Goal: Information Seeking & Learning: Learn about a topic

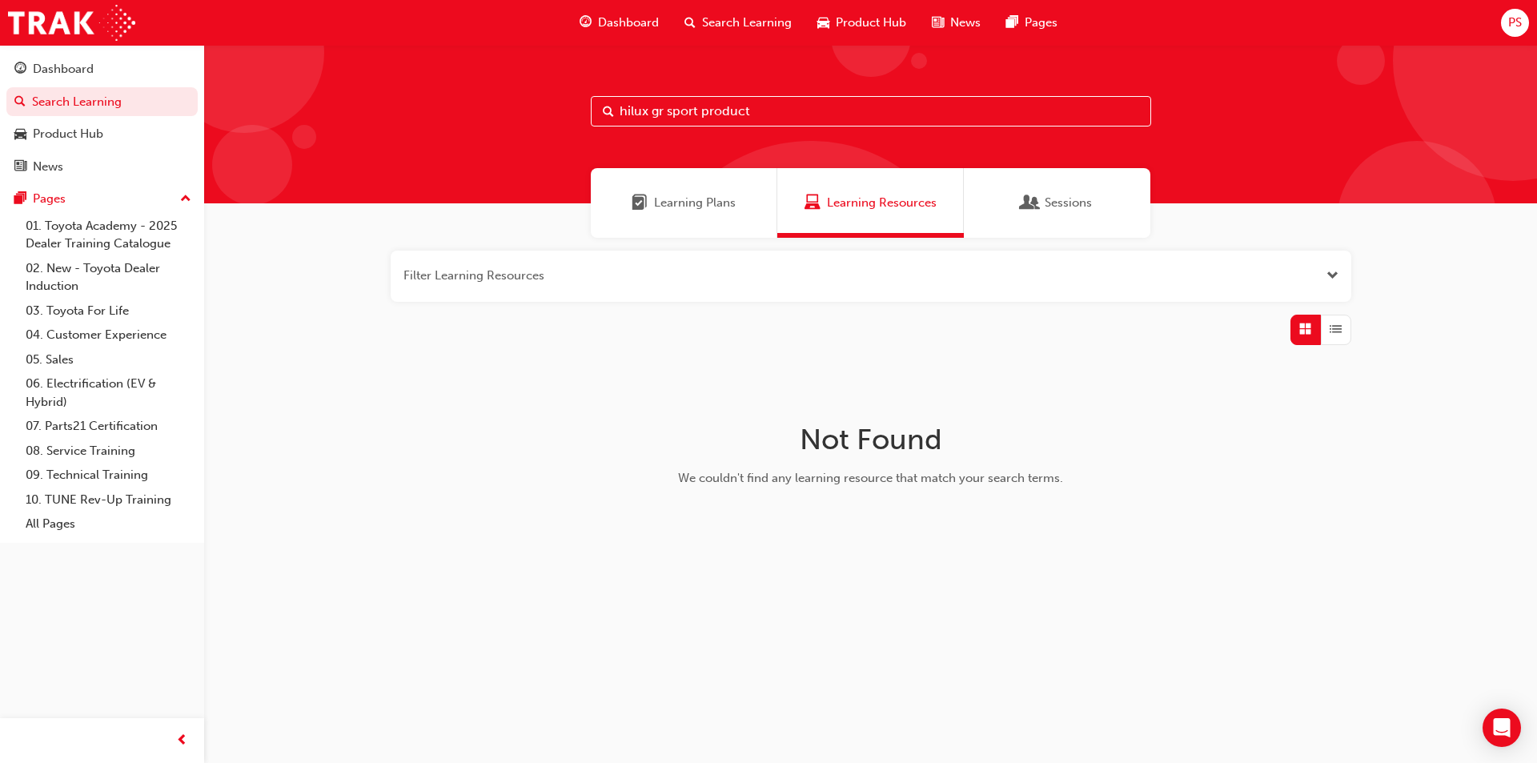
click at [720, 18] on span "Search Learning" at bounding box center [747, 23] width 90 height 18
click at [762, 107] on input "hilux gr sport product" at bounding box center [871, 111] width 560 height 30
type input "hilux gr"
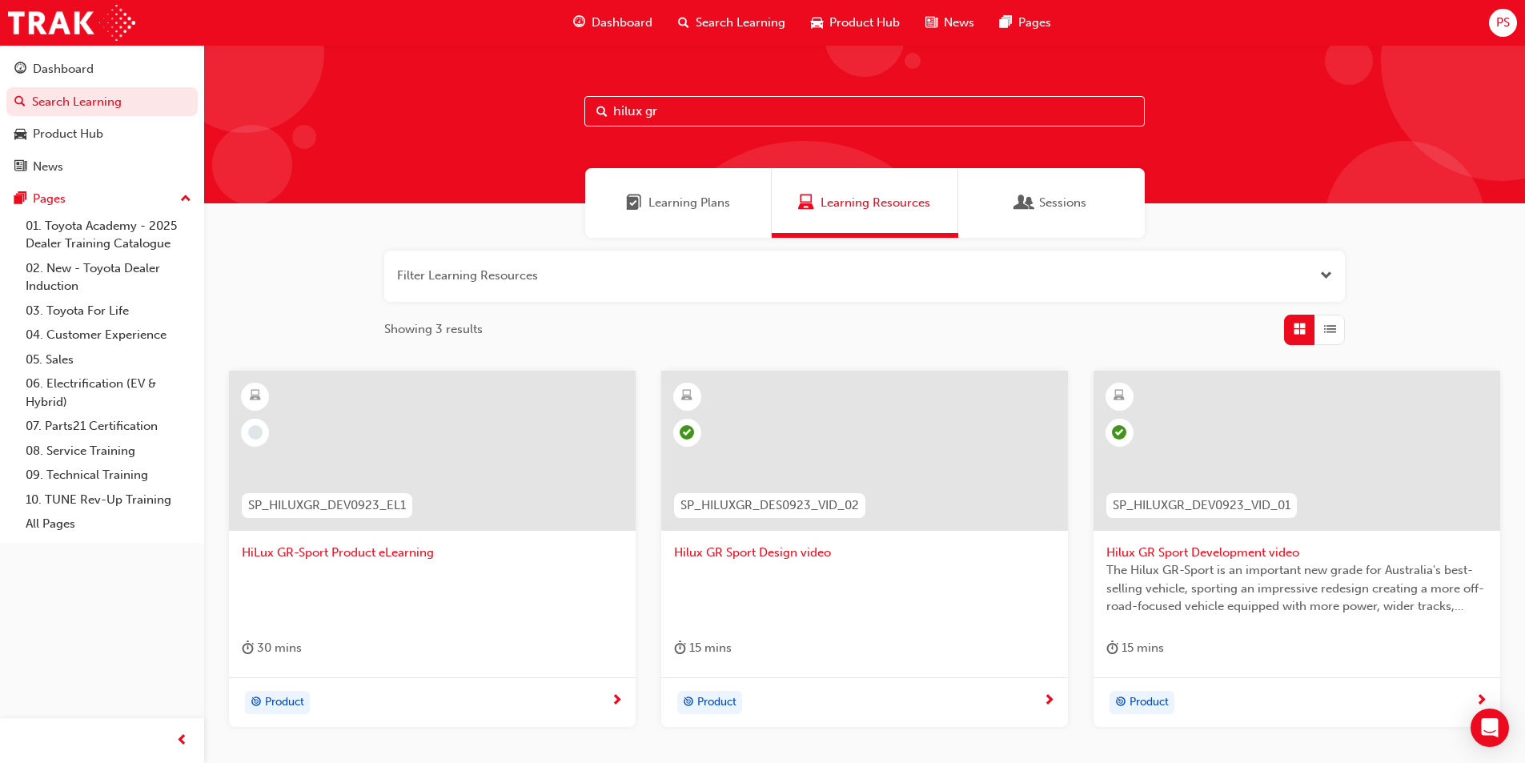
click at [428, 433] on div at bounding box center [432, 451] width 407 height 160
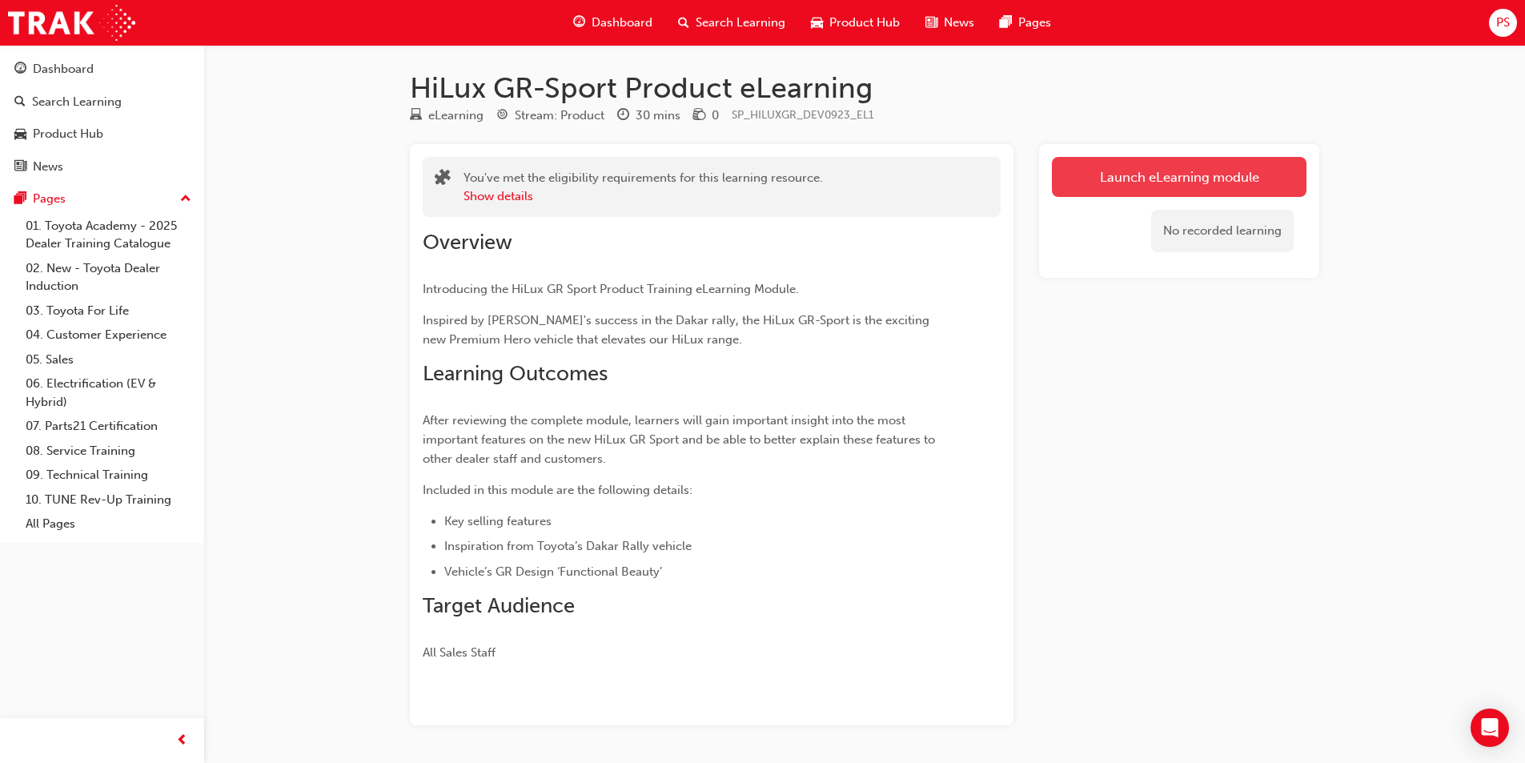
click at [1197, 169] on link "Launch eLearning module" at bounding box center [1179, 177] width 255 height 40
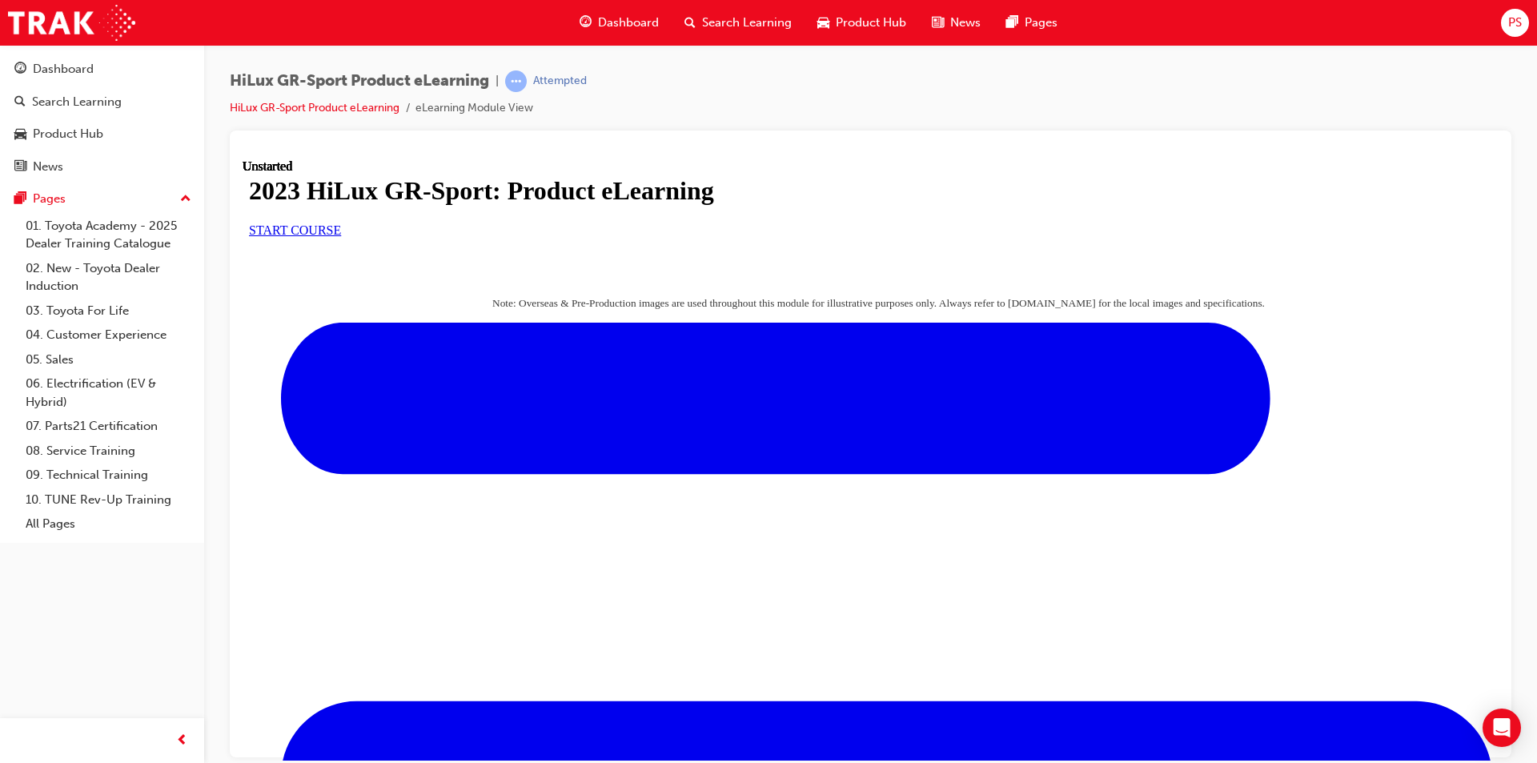
click at [341, 236] on span "START COURSE" at bounding box center [295, 230] width 92 height 14
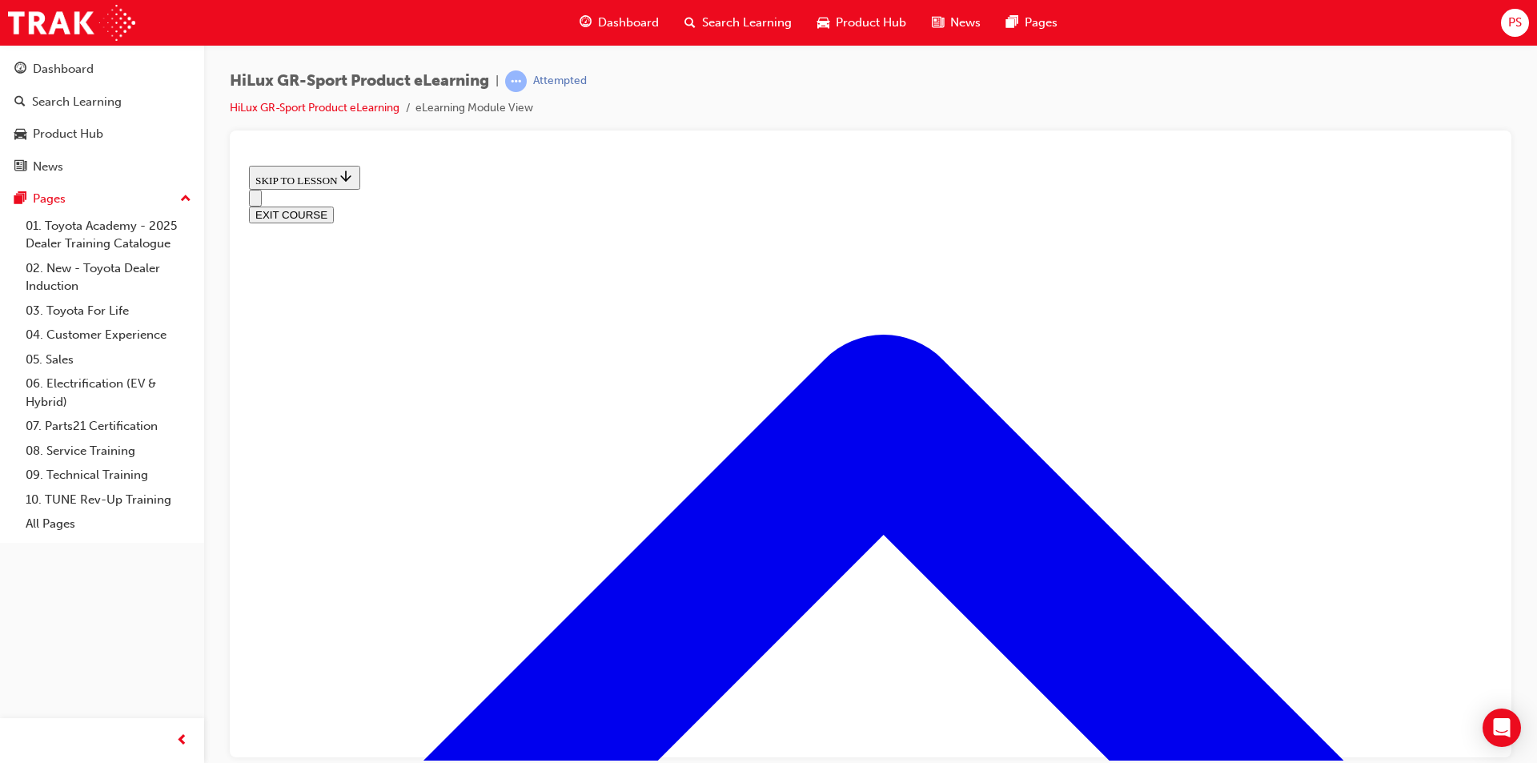
scroll to position [930, 0]
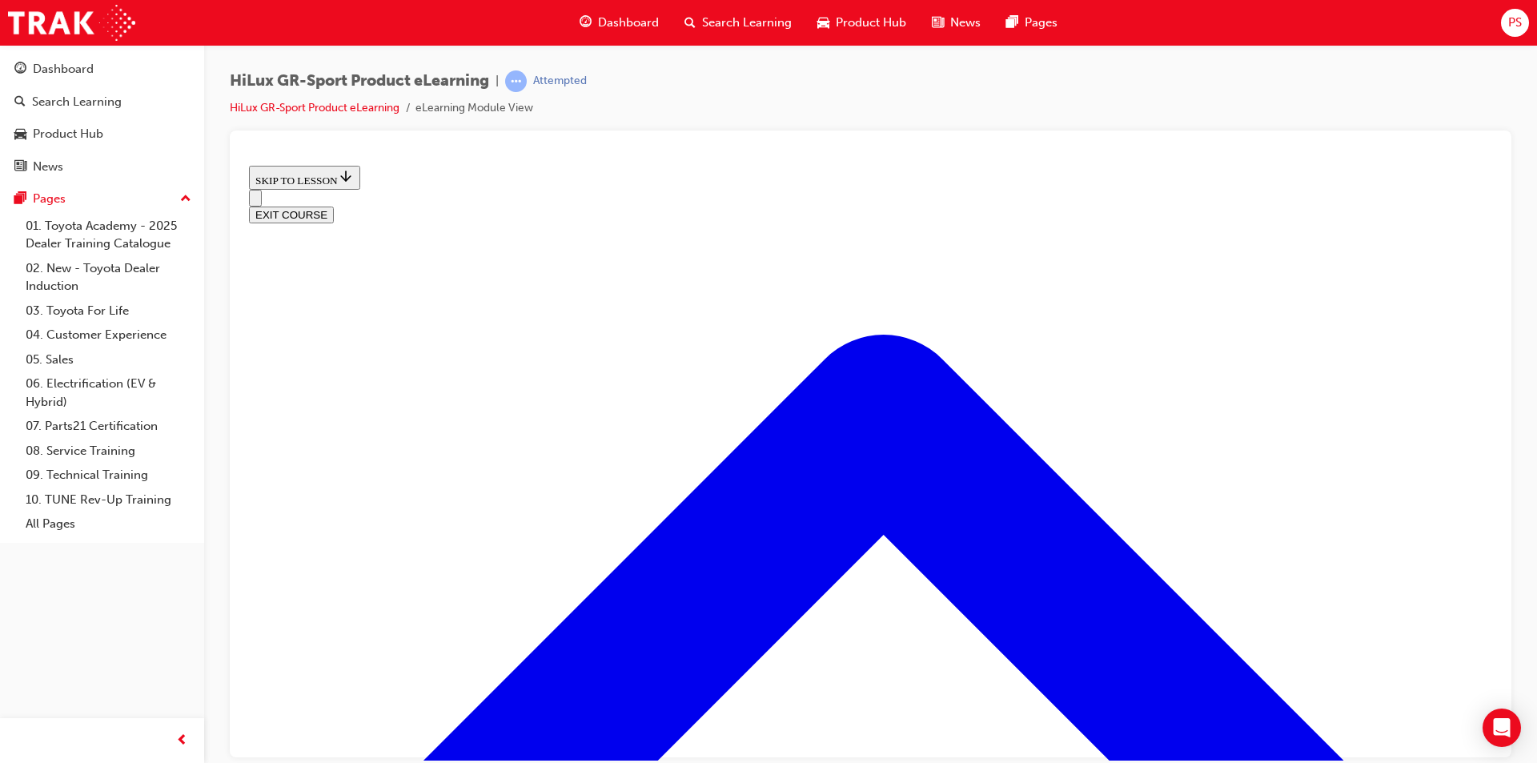
scroll to position [1065, 0]
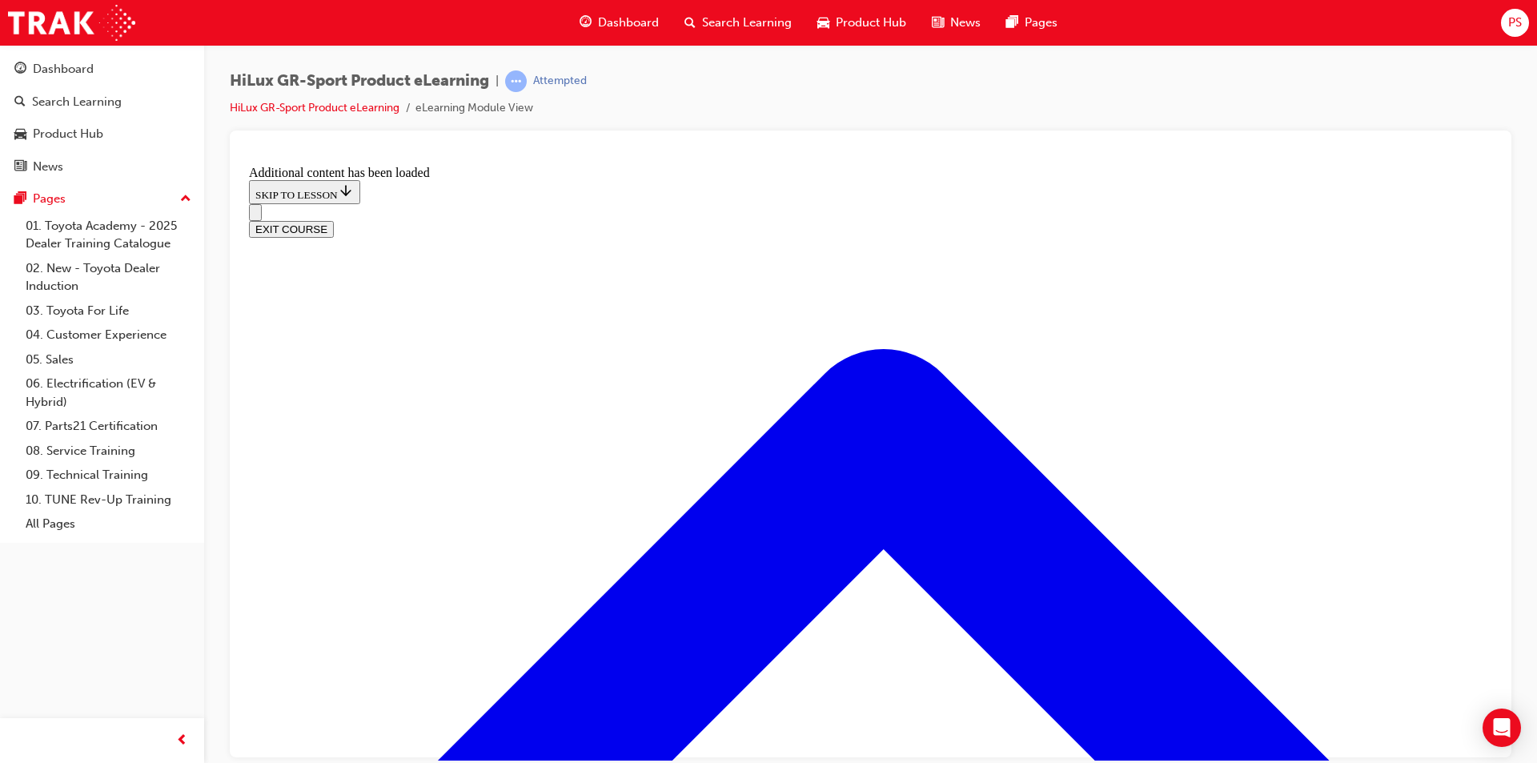
scroll to position [1701, 0]
